Goal: Information Seeking & Learning: Check status

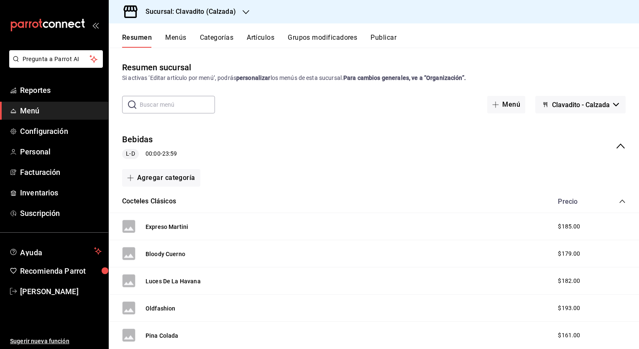
click at [245, 11] on icon "button" at bounding box center [246, 12] width 7 height 7
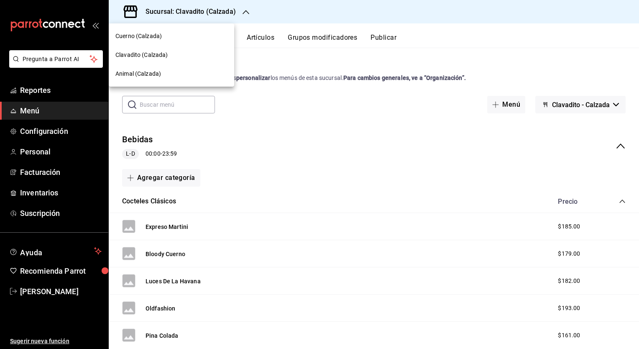
click at [148, 34] on span "Cuerno (Calzada)" at bounding box center [138, 36] width 46 height 9
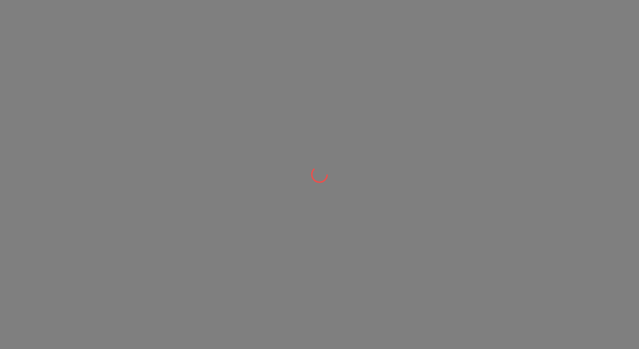
click at [148, 34] on div at bounding box center [319, 174] width 639 height 349
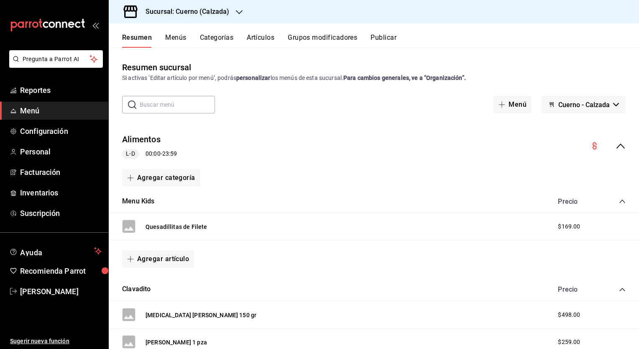
click at [139, 36] on button "Resumen" at bounding box center [137, 40] width 30 height 14
click at [45, 91] on span "Reportes" at bounding box center [61, 89] width 82 height 11
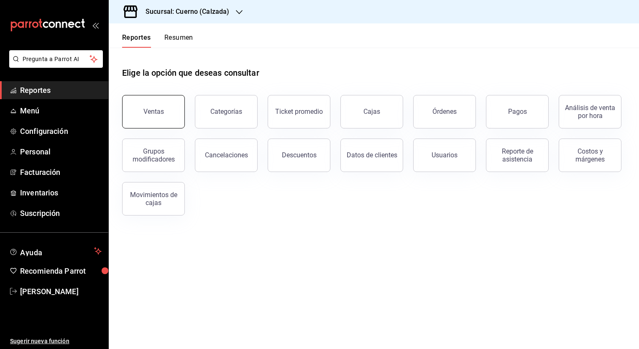
click at [147, 113] on div "Ventas" at bounding box center [153, 111] width 20 height 8
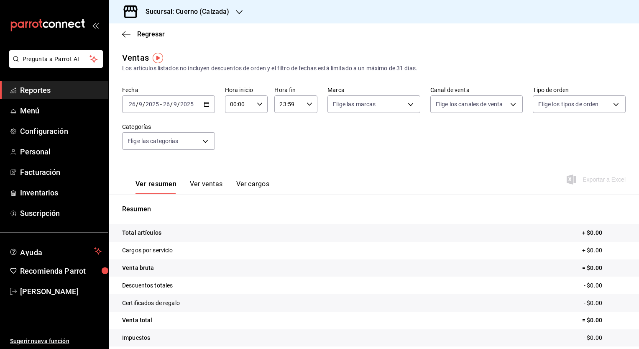
click at [202, 110] on div "[DATE] [DATE] - [DATE] [DATE]" at bounding box center [168, 104] width 93 height 18
click at [205, 106] on icon "button" at bounding box center [207, 104] width 6 height 6
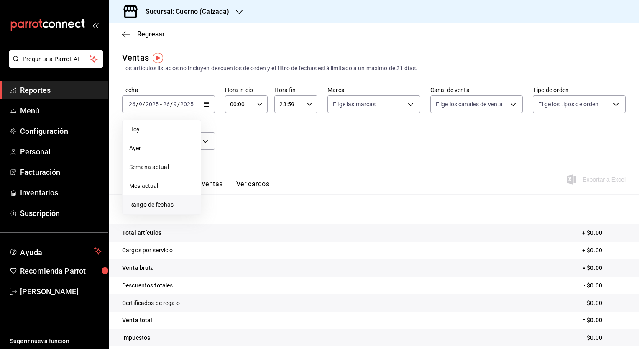
click at [165, 203] on span "Rango de fechas" at bounding box center [161, 204] width 65 height 9
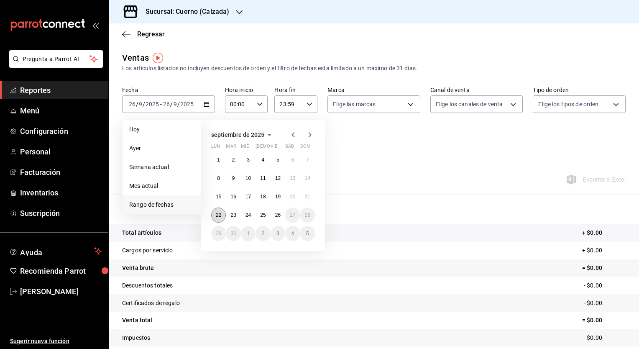
click at [217, 218] on button "22" at bounding box center [218, 214] width 15 height 15
click at [276, 214] on abbr "26" at bounding box center [277, 215] width 5 height 6
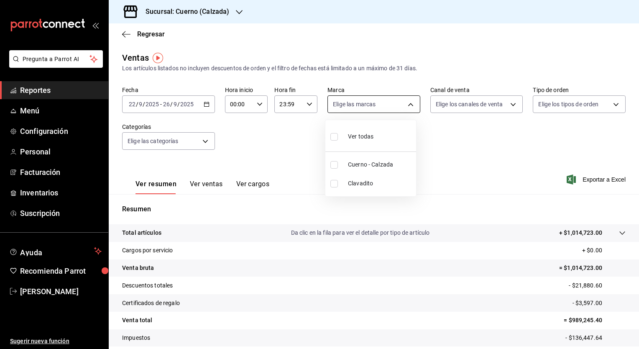
click at [406, 103] on body "Pregunta a Parrot AI Reportes Menú Configuración Personal Facturación Inventari…" at bounding box center [319, 174] width 639 height 349
click at [333, 166] on input "checkbox" at bounding box center [334, 165] width 8 height 8
checkbox input "true"
type input "b7ae777b-2dfc-42e0-9650-6cefdf37a424"
click at [507, 102] on div at bounding box center [319, 174] width 639 height 349
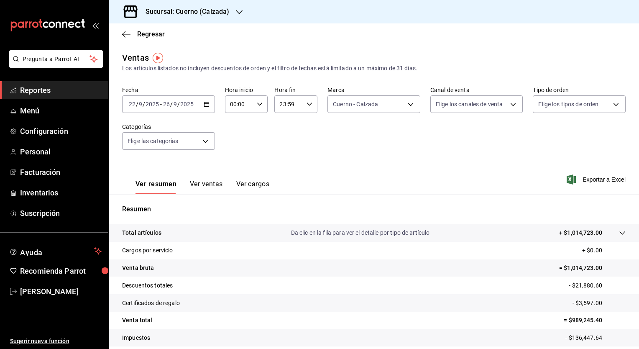
click at [507, 102] on body "Pregunta a Parrot AI Reportes Menú Configuración Personal Facturación Inventari…" at bounding box center [319, 174] width 639 height 349
click at [437, 137] on input "checkbox" at bounding box center [436, 137] width 8 height 8
checkbox input "true"
type input "PARROT,UBER_EATS,RAPPI,DIDI_FOOD,ONLINE"
checkbox input "true"
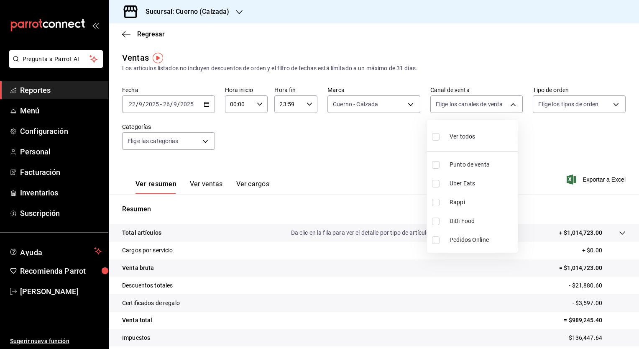
checkbox input "true"
click at [611, 104] on div at bounding box center [319, 174] width 639 height 349
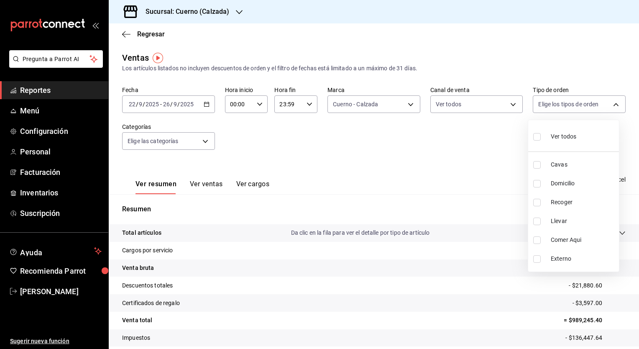
click at [611, 104] on body "Pregunta a Parrot AI Reportes Menú Configuración Personal Facturación Inventari…" at bounding box center [319, 174] width 639 height 349
click at [536, 136] on input "checkbox" at bounding box center [537, 137] width 8 height 8
checkbox input "true"
type input "45550569-3ed2-40ec-865f-a78a43aad0fb,ed9744db-0daf-4564-a5b3-b3442505d928,23f9e…"
checkbox input "true"
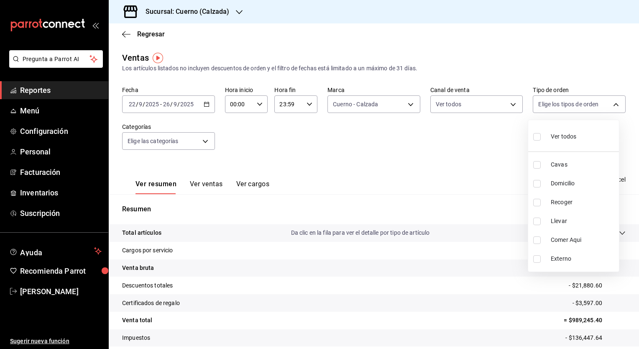
checkbox input "true"
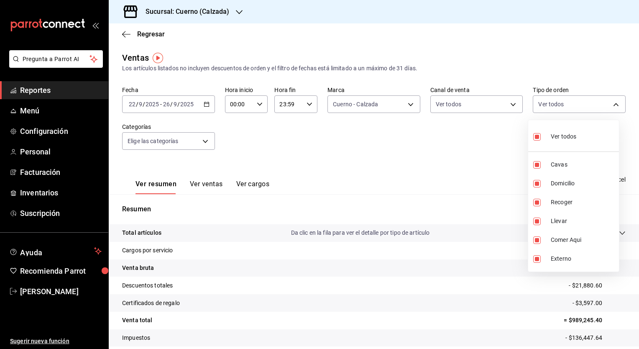
click at [203, 143] on div at bounding box center [319, 174] width 639 height 349
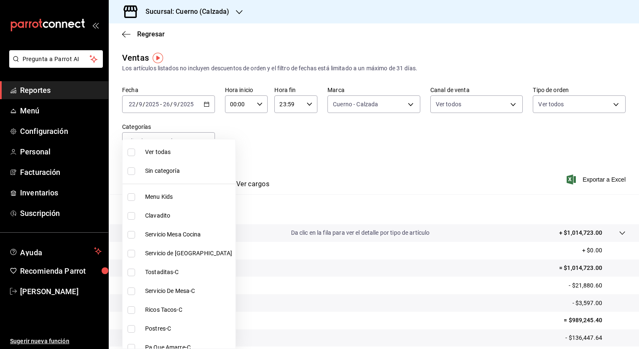
click at [203, 143] on body "Pregunta a Parrot AI Reportes Menú Configuración Personal Facturación Inventari…" at bounding box center [319, 174] width 639 height 349
click at [130, 152] on input "checkbox" at bounding box center [132, 152] width 8 height 8
checkbox input "true"
type input "fcad426d-22b8-4bc7-85b2-27ee6775f3f6,560d4c35-d9fc-4089-91ff-402d238ea400,30284…"
checkbox input "true"
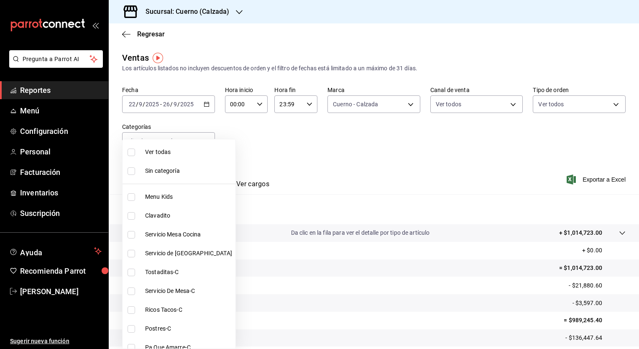
checkbox input "true"
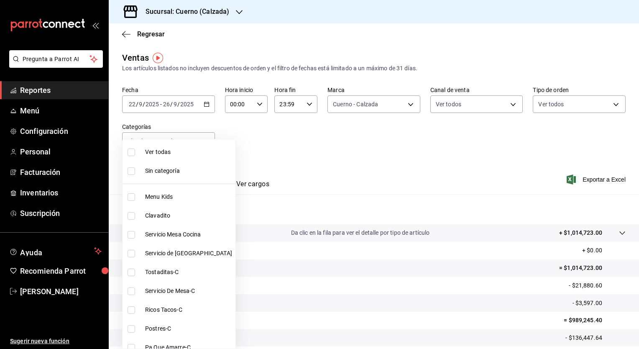
checkbox input "true"
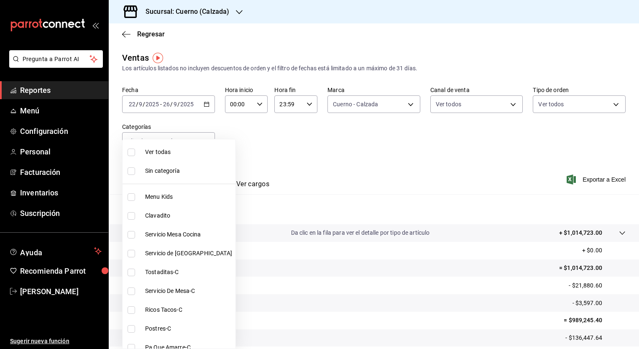
checkbox input "true"
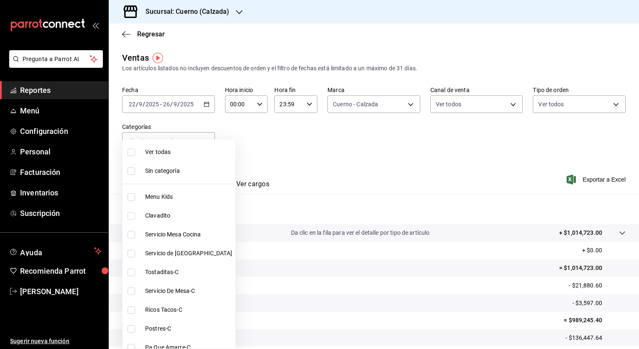
checkbox input "true"
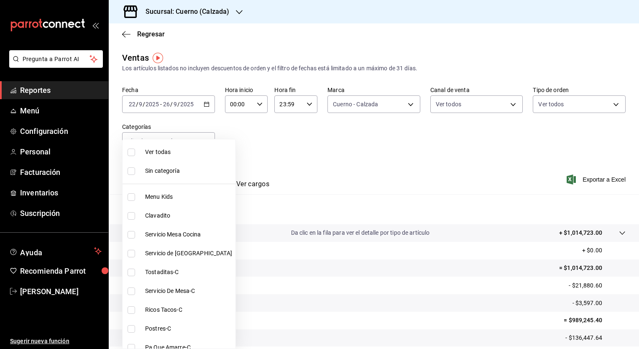
checkbox input "true"
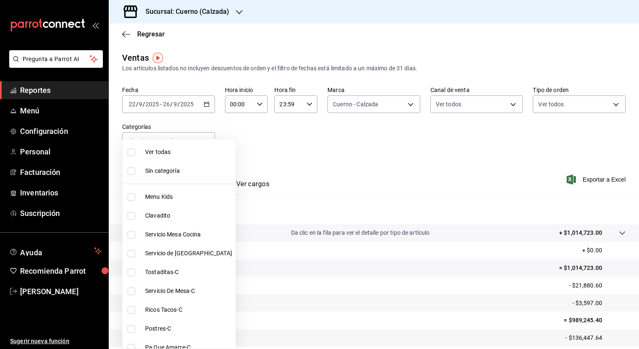
checkbox input "true"
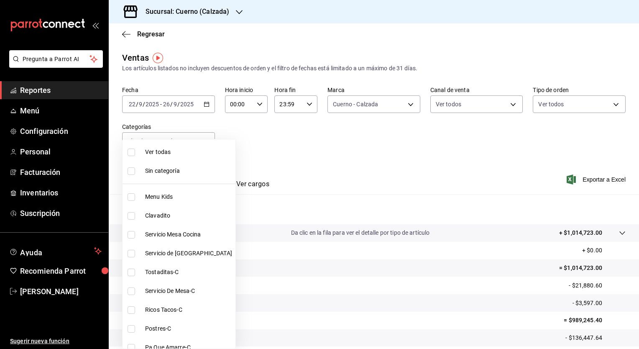
checkbox input "true"
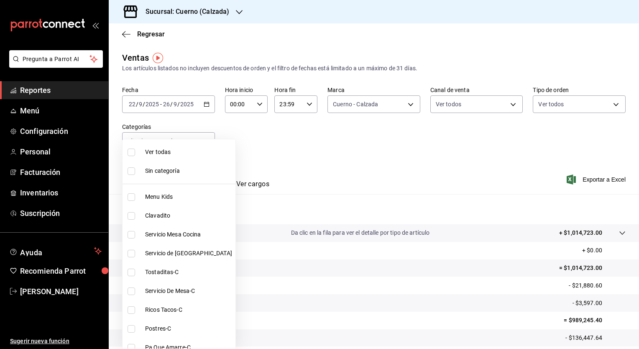
checkbox input "true"
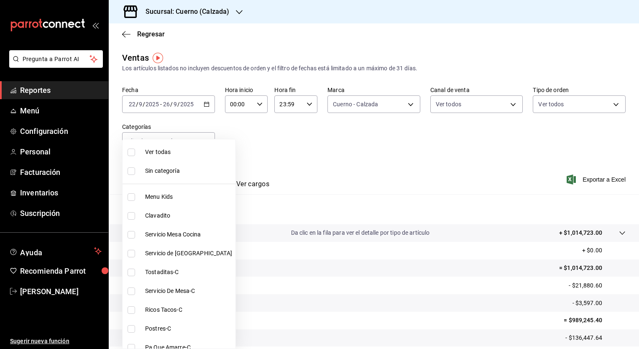
checkbox input "true"
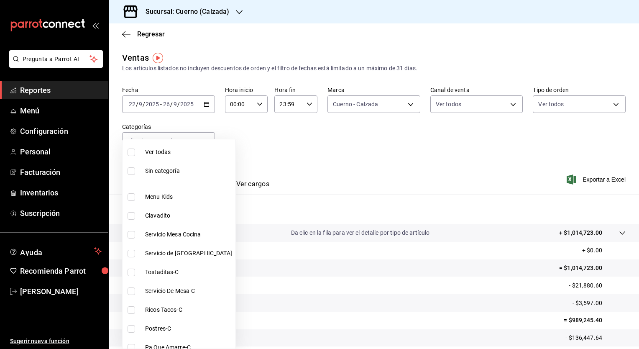
checkbox input "true"
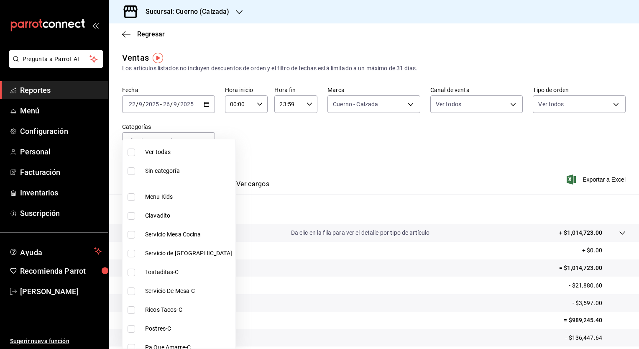
checkbox input "true"
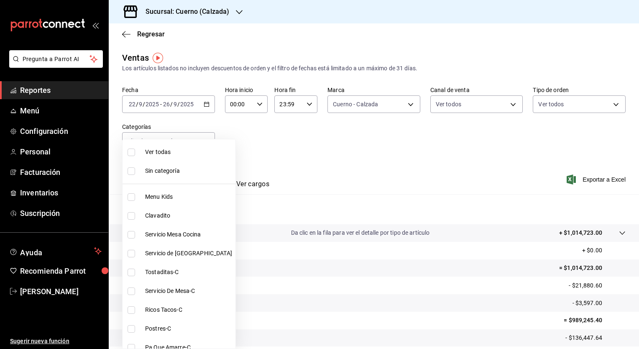
checkbox input "true"
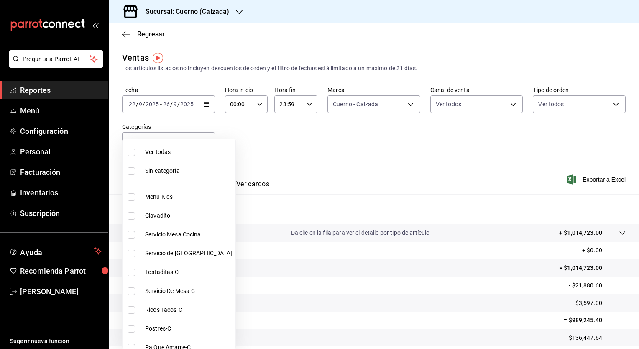
checkbox input "true"
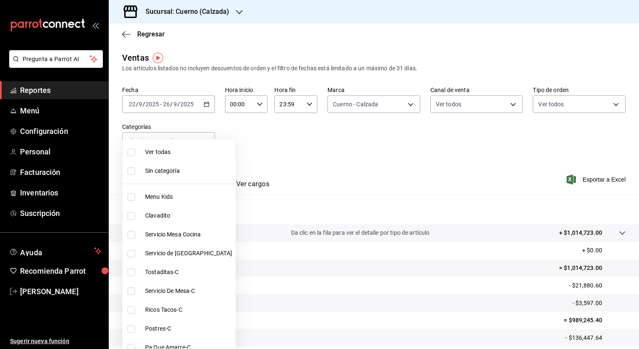
checkbox input "true"
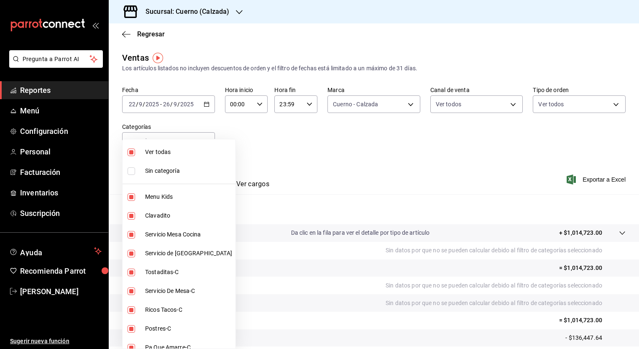
click at [251, 140] on div at bounding box center [319, 174] width 639 height 349
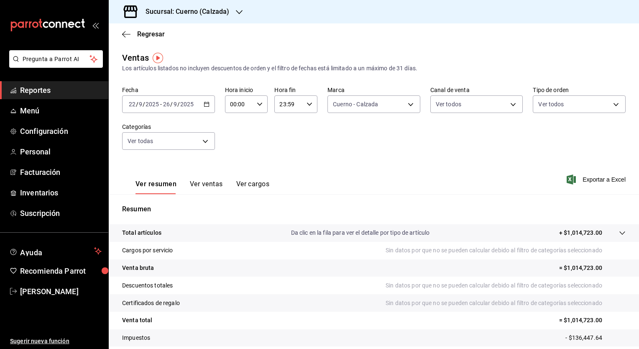
click at [197, 186] on button "Ver ventas" at bounding box center [206, 187] width 33 height 14
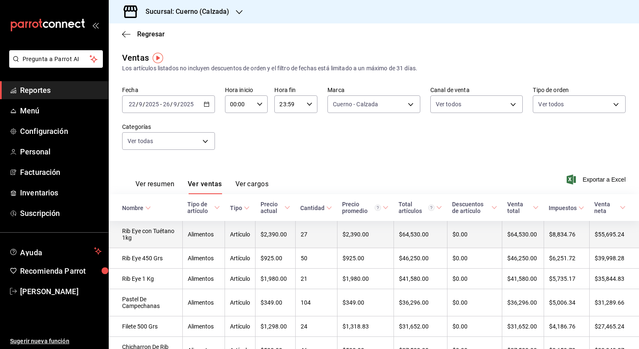
click at [151, 231] on td "Rib Eye con Tuétano 1kg" at bounding box center [146, 234] width 74 height 27
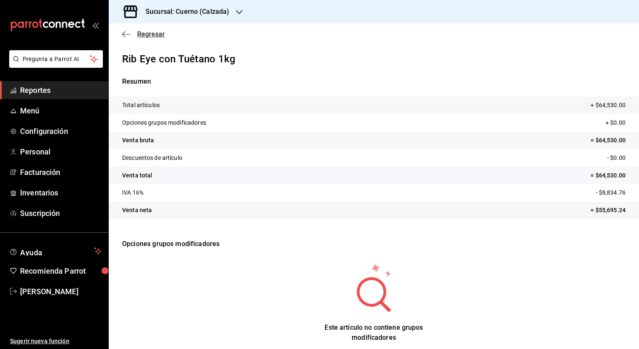
click at [127, 34] on icon "button" at bounding box center [126, 34] width 8 height 0
click at [142, 35] on span "Regresar" at bounding box center [151, 34] width 28 height 8
click at [148, 36] on span "Regresar" at bounding box center [151, 34] width 28 height 8
click at [59, 89] on span "Reportes" at bounding box center [61, 89] width 82 height 11
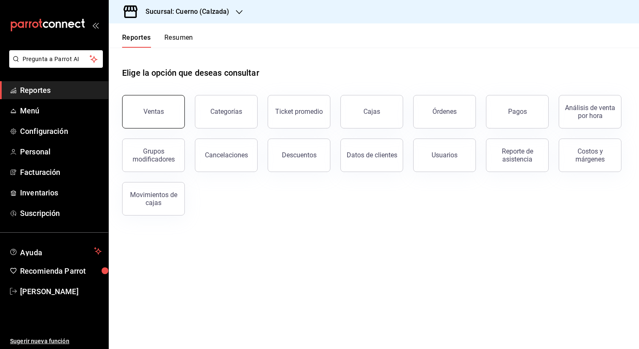
click at [147, 103] on button "Ventas" at bounding box center [153, 111] width 63 height 33
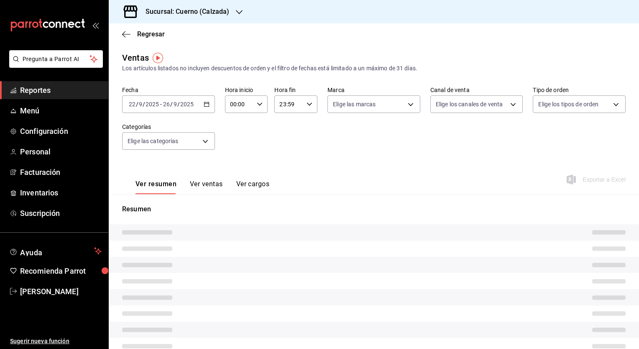
type input "PARROT,UBER_EATS,RAPPI,DIDI_FOOD,ONLINE"
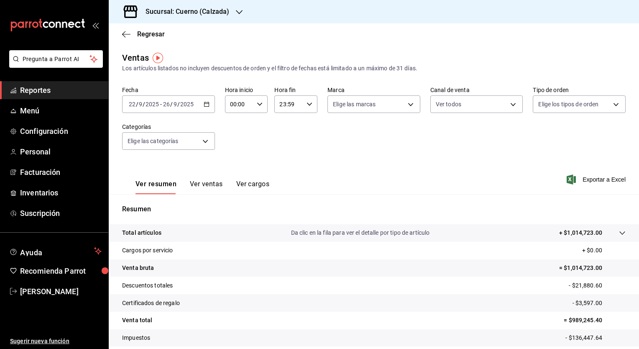
click at [206, 101] on div "[DATE] [DATE] - [DATE] [DATE]" at bounding box center [168, 104] width 93 height 18
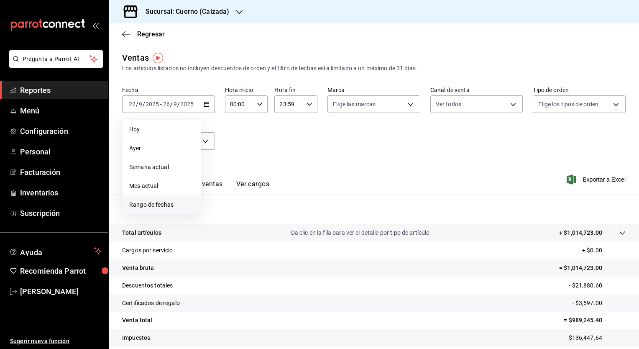
click at [132, 205] on span "Rango de fechas" at bounding box center [161, 204] width 65 height 9
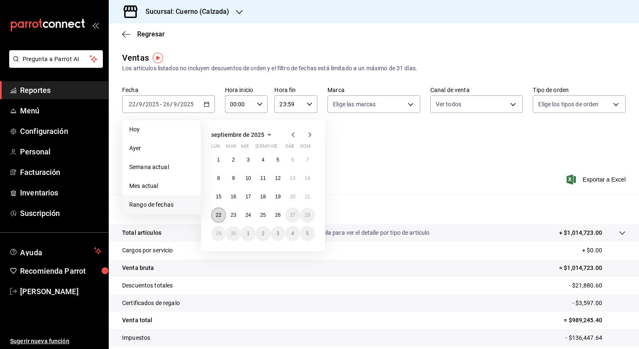
click at [214, 215] on button "22" at bounding box center [218, 214] width 15 height 15
click at [279, 214] on abbr "26" at bounding box center [277, 215] width 5 height 6
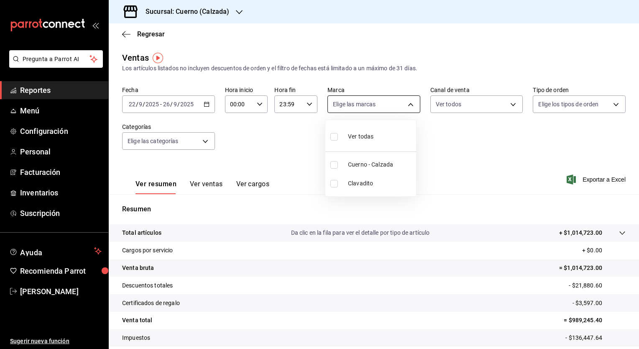
click at [409, 103] on body "Pregunta a Parrot AI Reportes Menú Configuración Personal Facturación Inventari…" at bounding box center [319, 174] width 639 height 349
click at [335, 164] on input "checkbox" at bounding box center [334, 165] width 8 height 8
checkbox input "true"
type input "b7ae777b-2dfc-42e0-9650-6cefdf37a424"
click at [508, 105] on div at bounding box center [319, 174] width 639 height 349
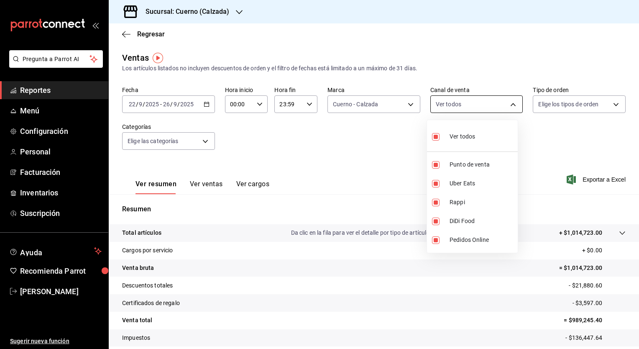
click at [508, 105] on body "Pregunta a Parrot AI Reportes Menú Configuración Personal Facturación Inventari…" at bounding box center [319, 174] width 639 height 349
click at [609, 102] on div at bounding box center [319, 174] width 639 height 349
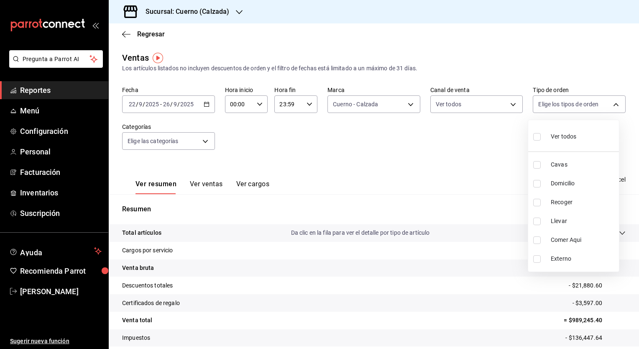
click at [609, 102] on body "Pregunta a Parrot AI Reportes Menú Configuración Personal Facturación Inventari…" at bounding box center [319, 174] width 639 height 349
click at [539, 138] on input "checkbox" at bounding box center [537, 137] width 8 height 8
checkbox input "true"
type input "45550569-3ed2-40ec-865f-a78a43aad0fb,ed9744db-0daf-4564-a5b3-b3442505d928,23f9e…"
checkbox input "true"
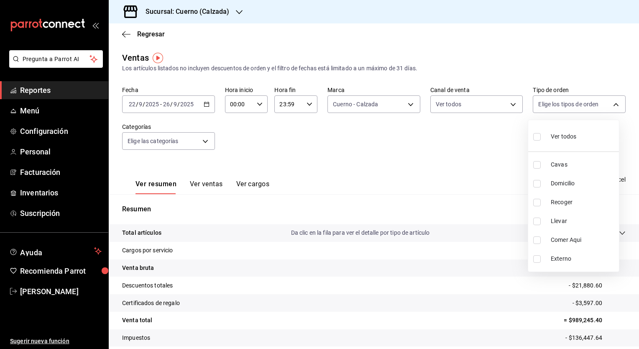
checkbox input "true"
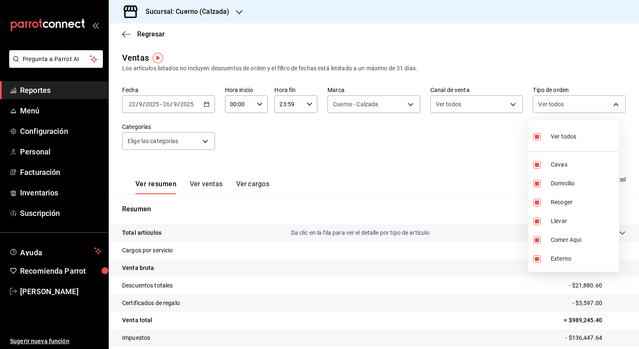
click at [203, 141] on div at bounding box center [319, 174] width 639 height 349
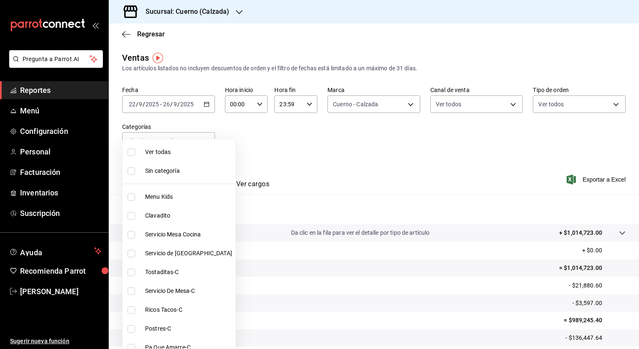
click at [203, 141] on body "Pregunta a Parrot AI Reportes Menú Configuración Personal Facturación Inventari…" at bounding box center [319, 174] width 639 height 349
click at [131, 153] on input "checkbox" at bounding box center [132, 152] width 8 height 8
checkbox input "true"
type input "fcad426d-22b8-4bc7-85b2-27ee6775f3f6,560d4c35-d9fc-4089-91ff-402d238ea400,30284…"
checkbox input "true"
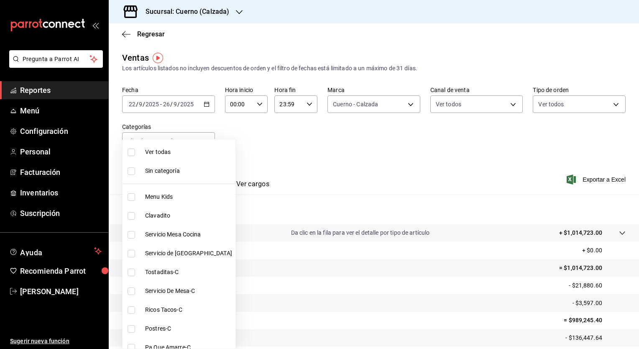
checkbox input "true"
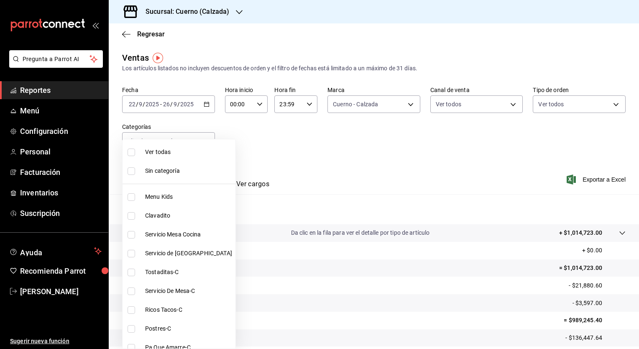
checkbox input "true"
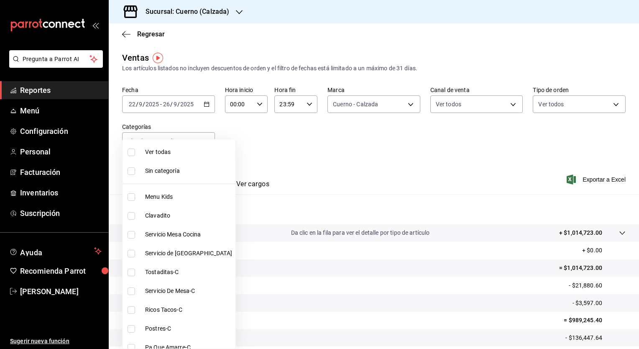
checkbox input "true"
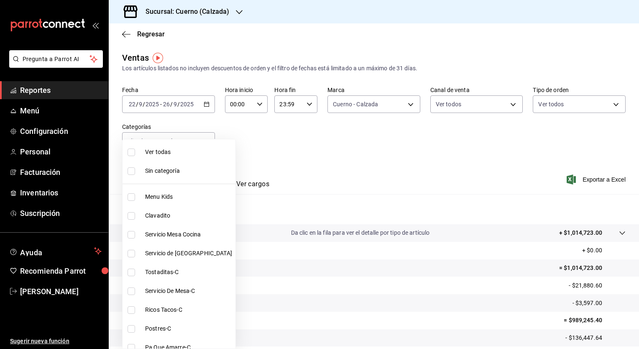
checkbox input "true"
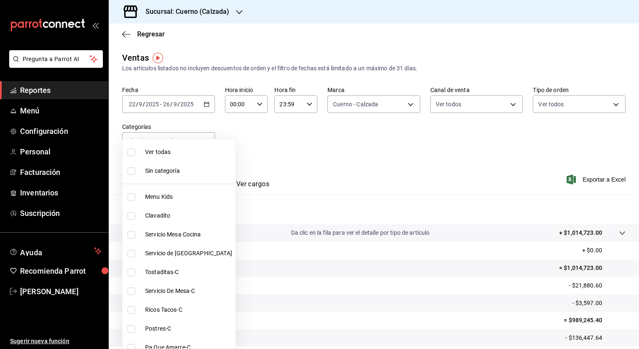
checkbox input "true"
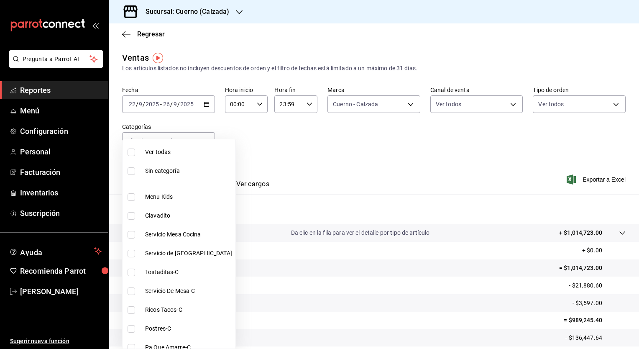
checkbox input "true"
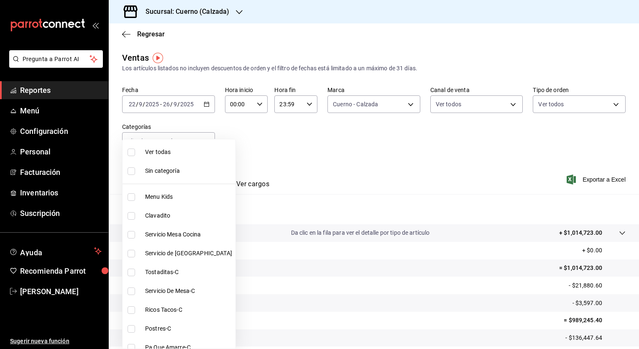
checkbox input "true"
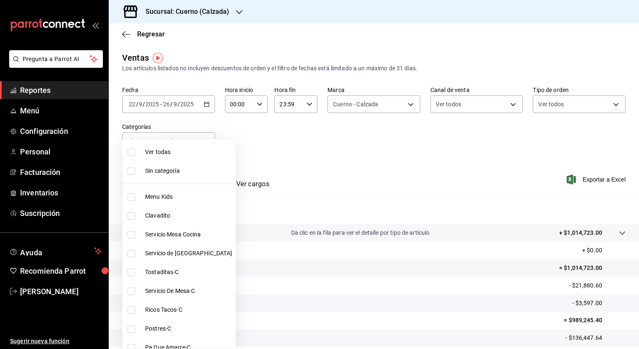
checkbox input "true"
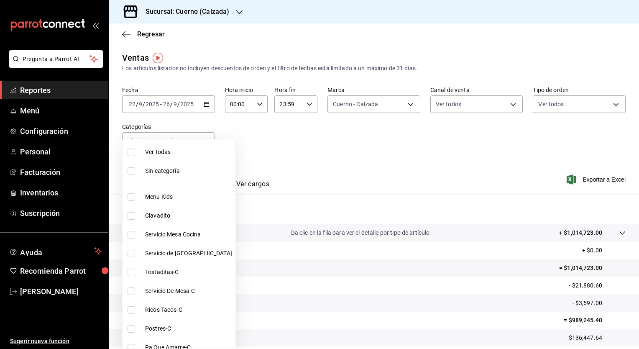
checkbox input "true"
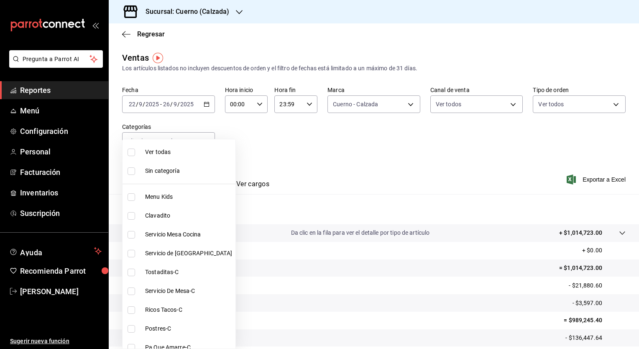
checkbox input "true"
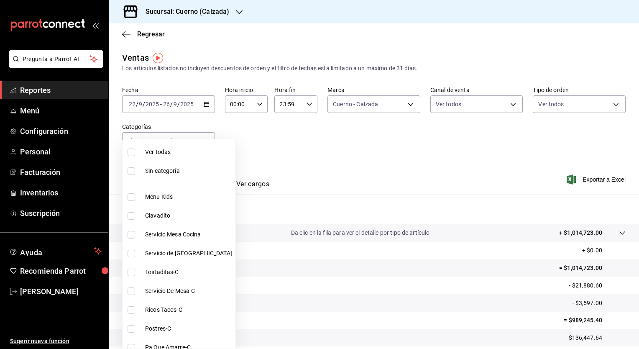
checkbox input "true"
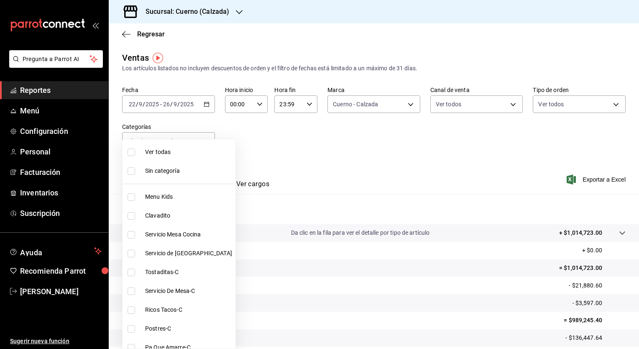
checkbox input "true"
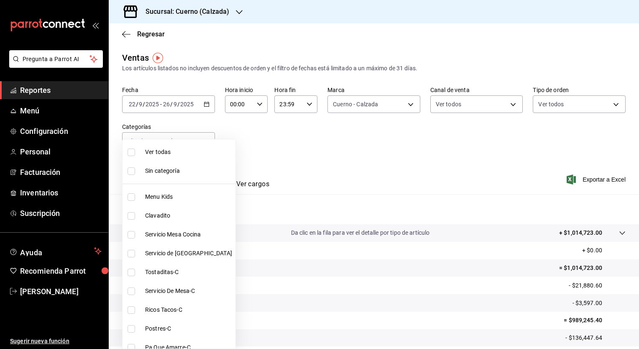
checkbox input "true"
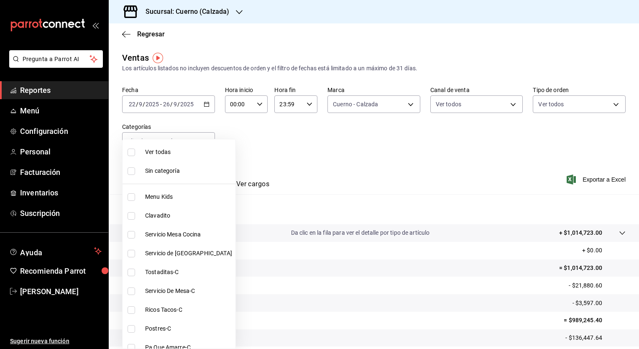
checkbox input "true"
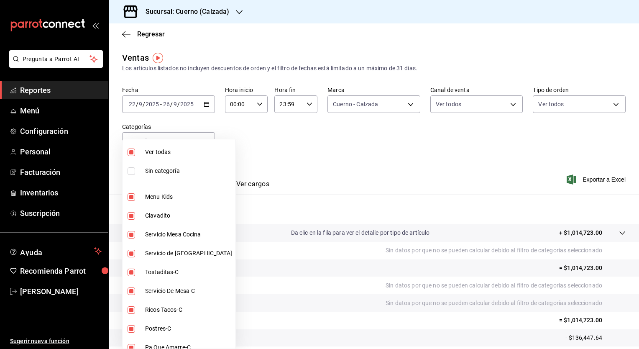
click at [313, 139] on div at bounding box center [319, 174] width 639 height 349
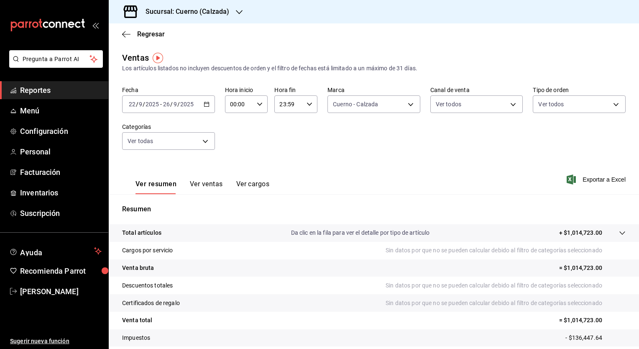
click at [212, 183] on button "Ver ventas" at bounding box center [206, 187] width 33 height 14
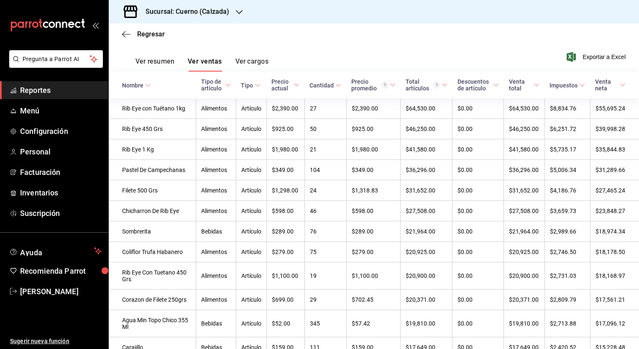
scroll to position [122, 0]
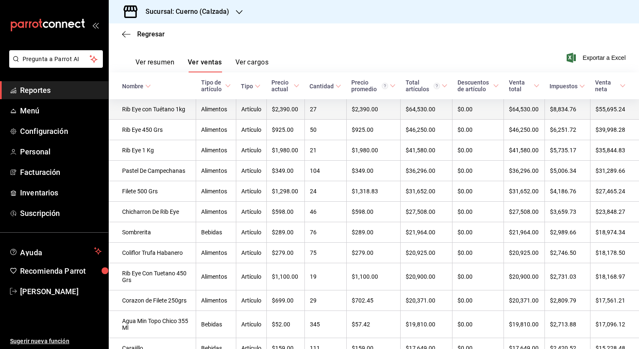
click at [136, 105] on td "Rib Eye con Tuétano 1kg" at bounding box center [152, 109] width 87 height 20
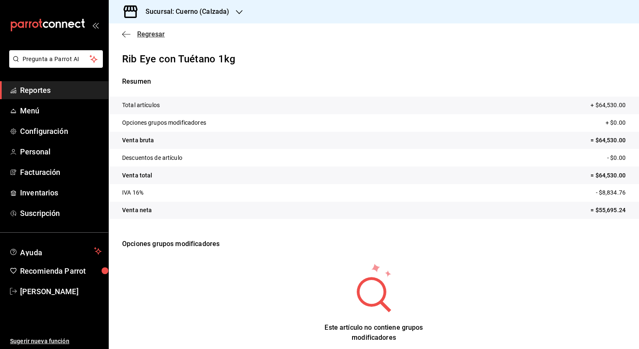
click at [149, 32] on span "Regresar" at bounding box center [151, 34] width 28 height 8
click at [151, 33] on span "Regresar" at bounding box center [151, 34] width 28 height 8
click at [95, 28] on icon "open_drawer_menu" at bounding box center [95, 25] width 7 height 7
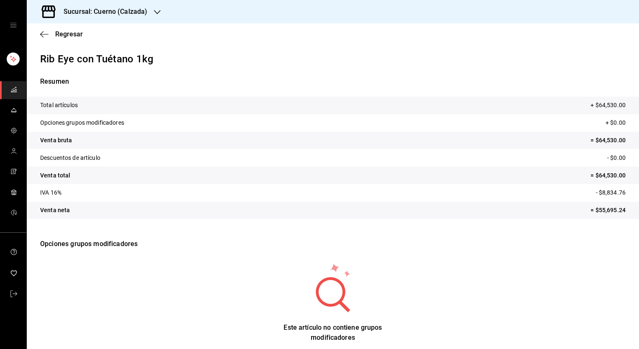
click at [23, 44] on div "mailbox folders" at bounding box center [13, 25] width 26 height 50
click at [13, 64] on rect "mailbox folders" at bounding box center [13, 59] width 13 height 13
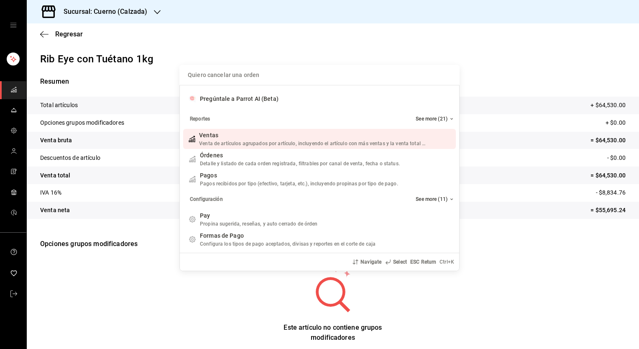
click at [500, 62] on div "Quiero cancelar una orden Pregúntale a Parrot AI (Beta) Reportes See more (21) …" at bounding box center [319, 174] width 639 height 349
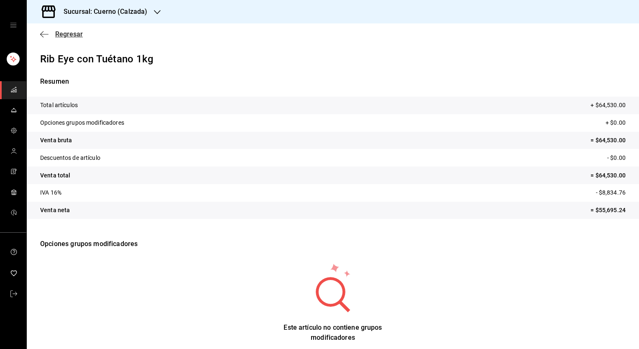
click at [64, 35] on span "Regresar" at bounding box center [69, 34] width 28 height 8
drag, startPoint x: 50, startPoint y: 55, endPoint x: 52, endPoint y: 64, distance: 8.9
click at [52, 64] on p "Rib Eye con Tuétano 1kg" at bounding box center [332, 58] width 585 height 15
drag, startPoint x: 52, startPoint y: 64, endPoint x: 59, endPoint y: 108, distance: 44.8
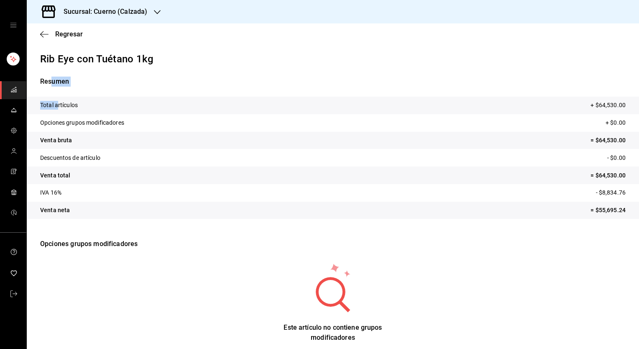
click at [59, 108] on div "Resumen Total artículos + $64,530.00 Opciones grupos modificadores + $0.00 Vent…" at bounding box center [333, 153] width 612 height 152
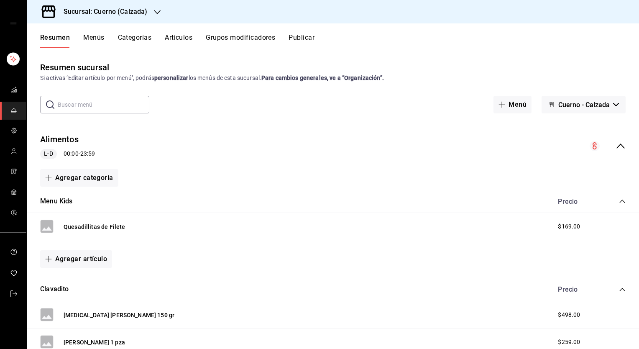
click at [15, 22] on icon "open drawer" at bounding box center [13, 25] width 7 height 7
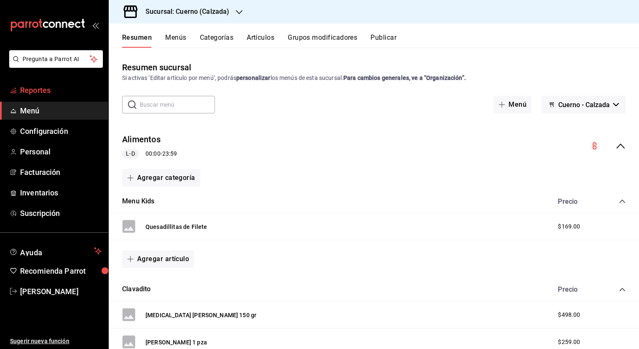
click at [51, 90] on span "Reportes" at bounding box center [61, 89] width 82 height 11
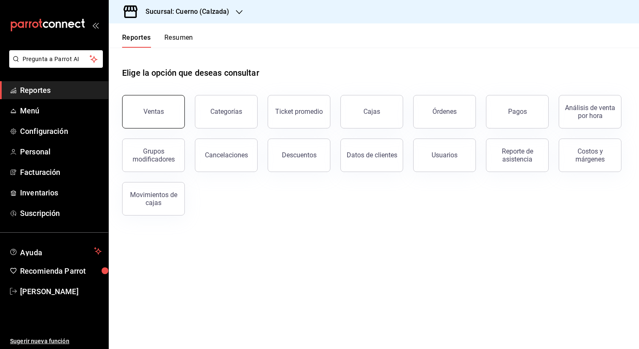
click at [150, 100] on button "Ventas" at bounding box center [153, 111] width 63 height 33
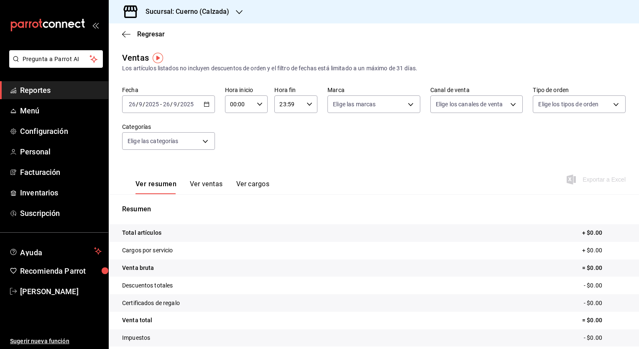
click at [144, 105] on span "/" at bounding box center [144, 104] width 3 height 7
click at [208, 108] on div "[DATE] [DATE] - [DATE] [DATE]" at bounding box center [168, 104] width 93 height 18
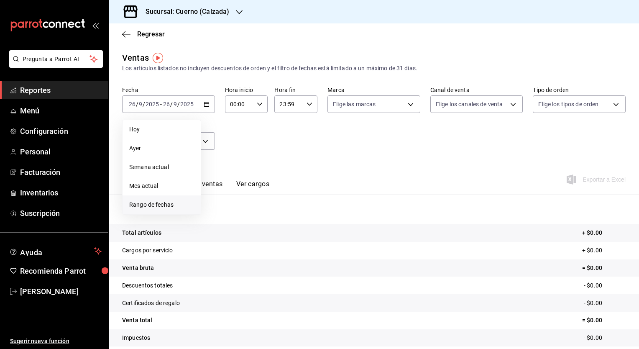
click at [153, 202] on span "Rango de fechas" at bounding box center [161, 204] width 65 height 9
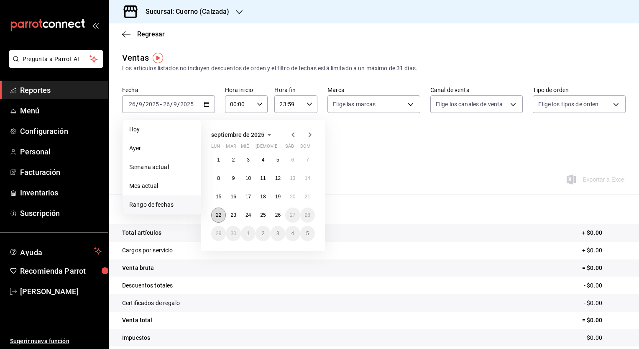
click at [217, 213] on abbr "22" at bounding box center [218, 215] width 5 height 6
click at [281, 214] on button "26" at bounding box center [278, 214] width 15 height 15
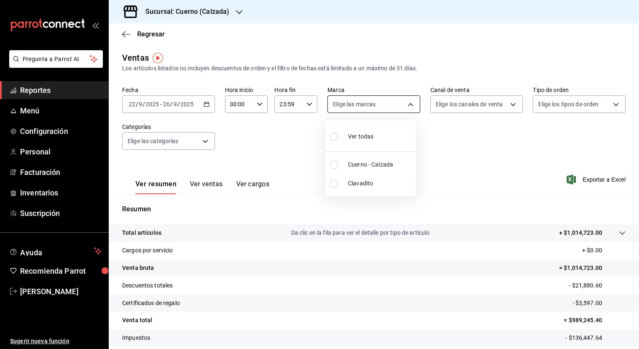
click at [404, 105] on body "Pregunta a Parrot AI Reportes Menú Configuración Personal Facturación Inventari…" at bounding box center [319, 174] width 639 height 349
click at [333, 163] on input "checkbox" at bounding box center [334, 165] width 8 height 8
checkbox input "true"
type input "b7ae777b-2dfc-42e0-9650-6cefdf37a424"
click at [510, 105] on div at bounding box center [319, 174] width 639 height 349
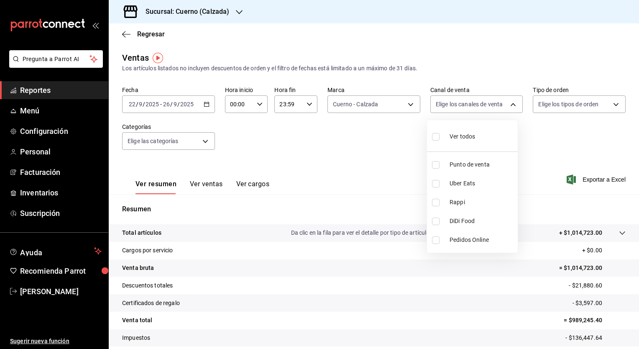
click at [510, 105] on body "Pregunta a Parrot AI Reportes Menú Configuración Personal Facturación Inventari…" at bounding box center [319, 174] width 639 height 349
click at [437, 137] on input "checkbox" at bounding box center [436, 137] width 8 height 8
checkbox input "true"
type input "PARROT,UBER_EATS,RAPPI,DIDI_FOOD,ONLINE"
checkbox input "true"
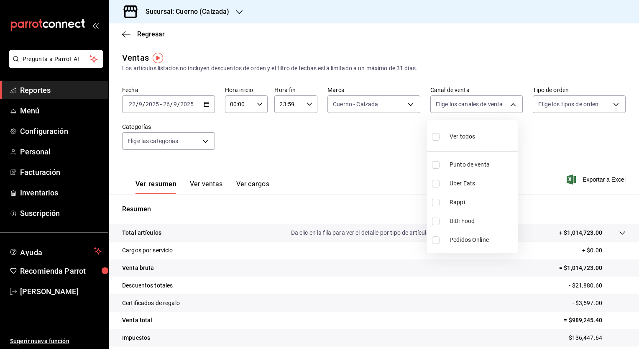
checkbox input "true"
click at [610, 106] on div at bounding box center [319, 174] width 639 height 349
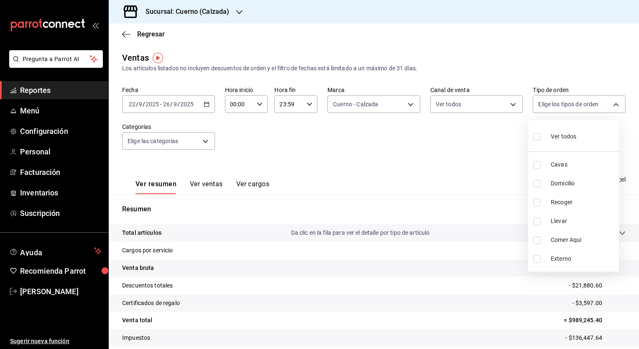
click at [610, 106] on body "Pregunta a Parrot AI Reportes Menú Configuración Personal Facturación Inventari…" at bounding box center [319, 174] width 639 height 349
click at [537, 138] on input "checkbox" at bounding box center [537, 137] width 8 height 8
checkbox input "true"
type input "45550569-3ed2-40ec-865f-a78a43aad0fb,ed9744db-0daf-4564-a5b3-b3442505d928,23f9e…"
checkbox input "true"
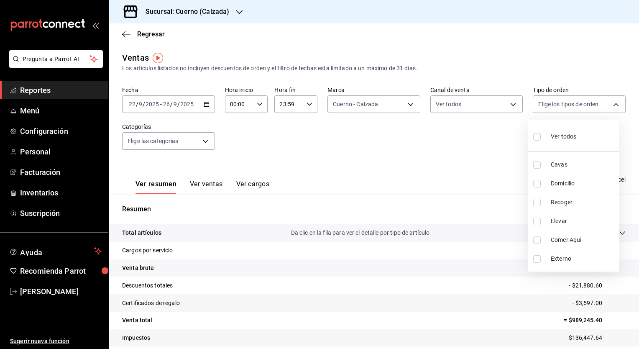
checkbox input "true"
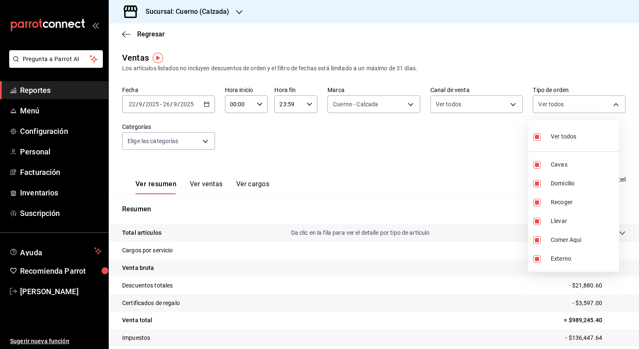
click at [204, 145] on div at bounding box center [319, 174] width 639 height 349
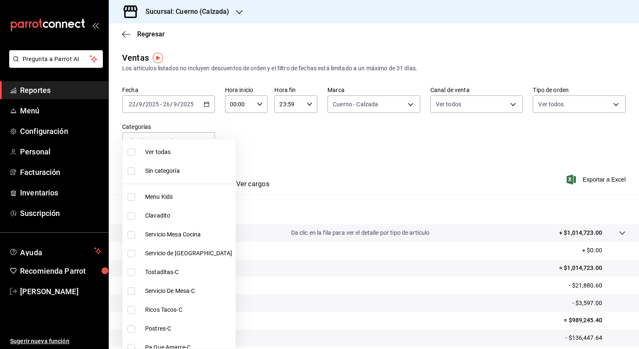
click at [204, 145] on body "Pregunta a Parrot AI Reportes Menú Configuración Personal Facturación Inventari…" at bounding box center [319, 174] width 639 height 349
click at [130, 153] on input "checkbox" at bounding box center [132, 152] width 8 height 8
checkbox input "true"
type input "fcad426d-22b8-4bc7-85b2-27ee6775f3f6,560d4c35-d9fc-4089-91ff-402d238ea400,30284…"
checkbox input "true"
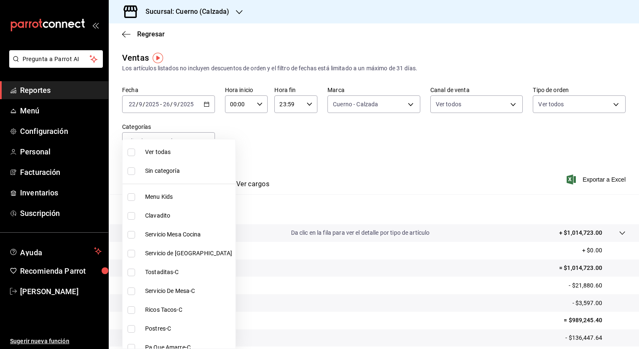
checkbox input "true"
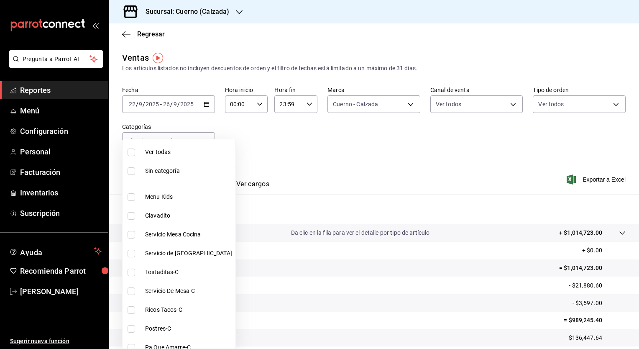
checkbox input "true"
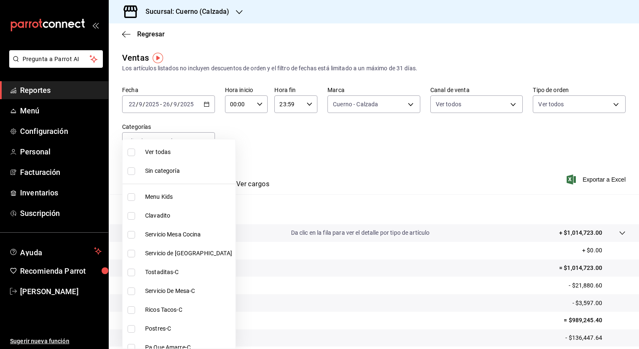
checkbox input "true"
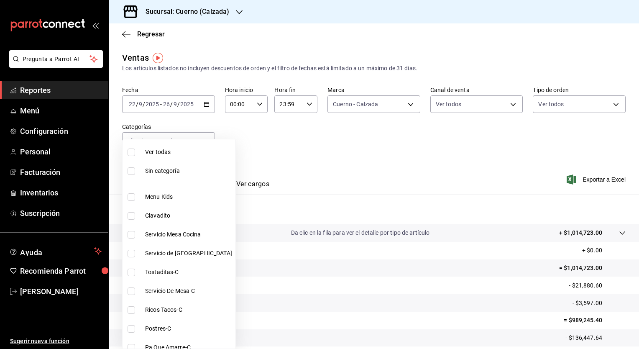
checkbox input "true"
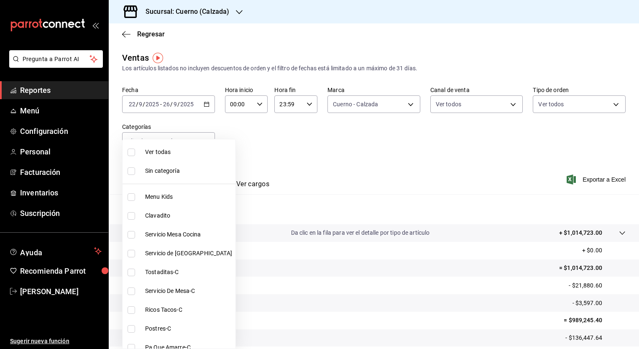
checkbox input "true"
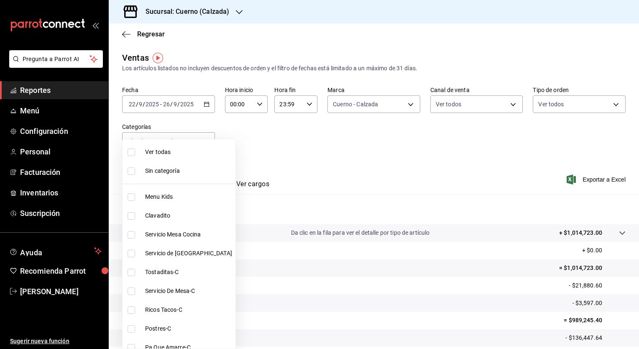
checkbox input "true"
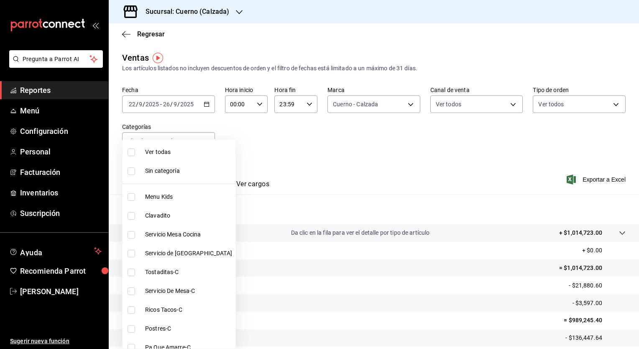
checkbox input "true"
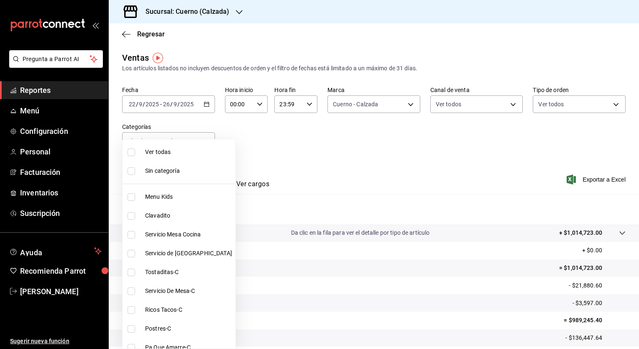
checkbox input "true"
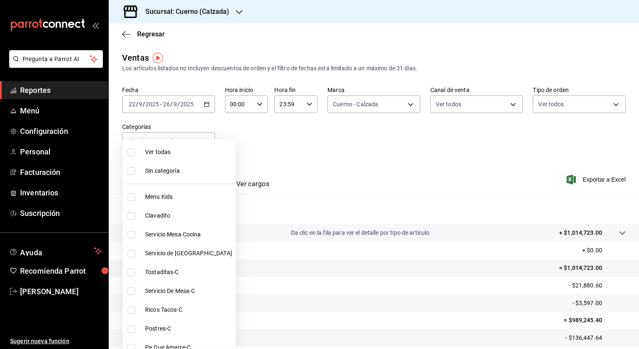
checkbox input "true"
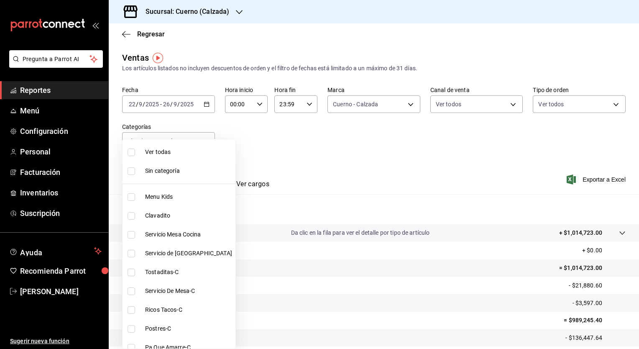
checkbox input "true"
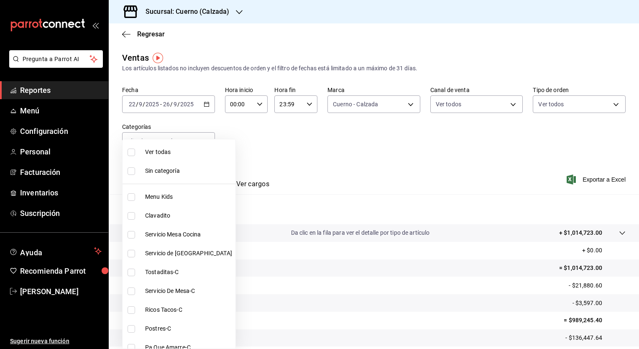
checkbox input "true"
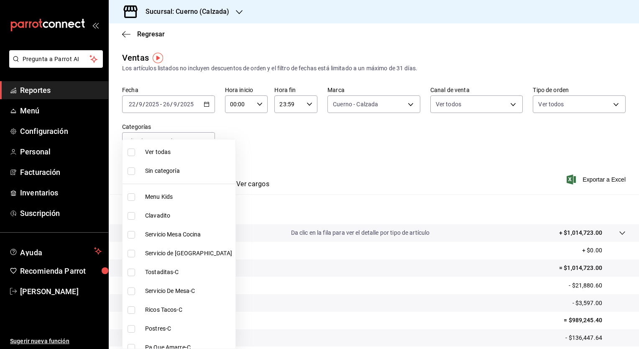
checkbox input "true"
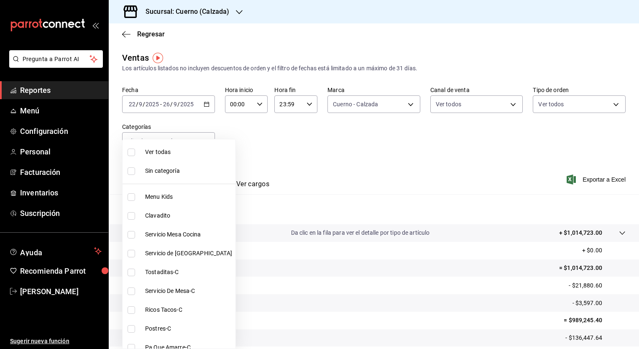
checkbox input "true"
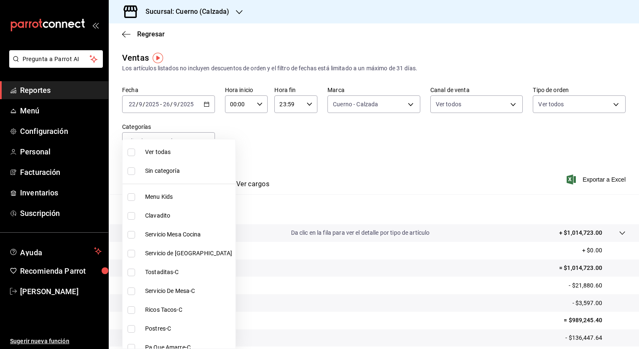
checkbox input "true"
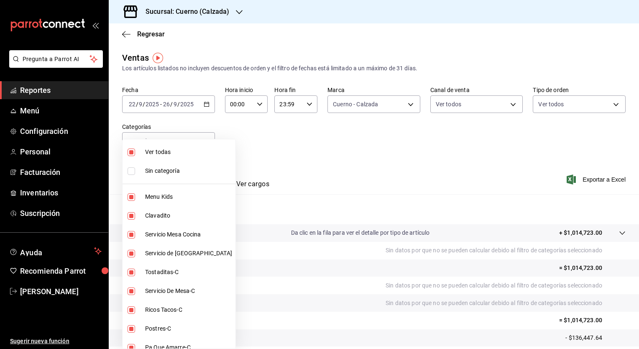
click at [263, 160] on div at bounding box center [319, 174] width 639 height 349
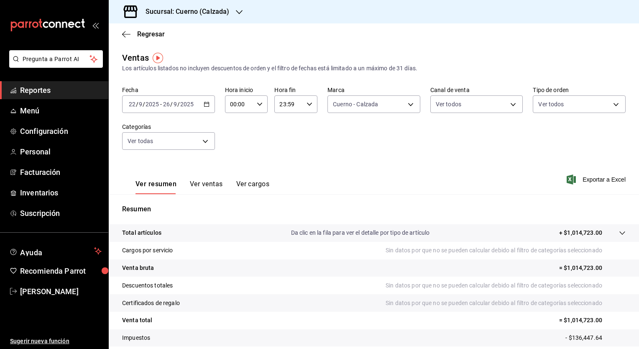
click at [202, 185] on button "Ver ventas" at bounding box center [206, 187] width 33 height 14
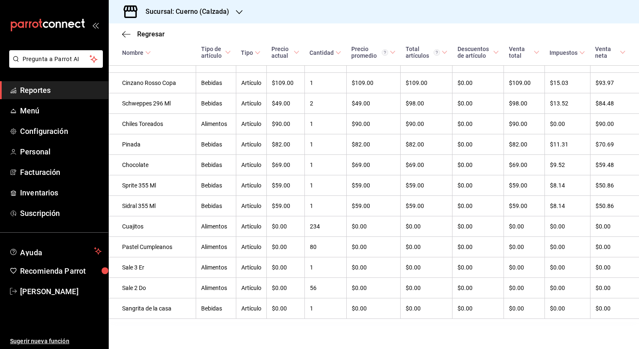
scroll to position [5641, 0]
